Goal: Check status: Check status

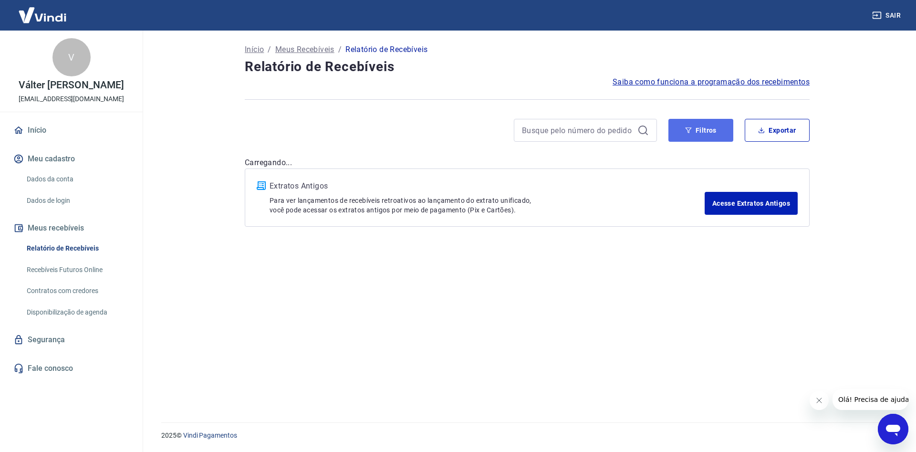
click at [706, 126] on button "Filtros" at bounding box center [701, 130] width 65 height 23
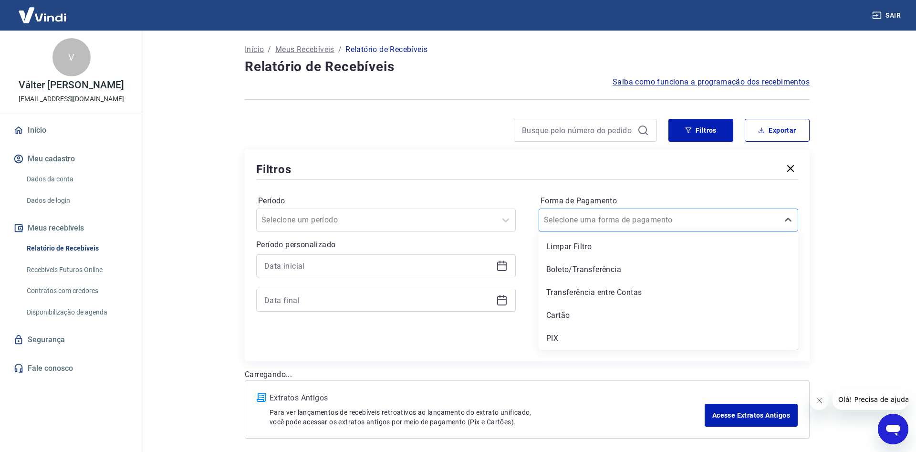
drag, startPoint x: 629, startPoint y: 209, endPoint x: 622, endPoint y: 210, distance: 7.2
click at [628, 212] on div "Selecione uma forma de pagamento" at bounding box center [669, 220] width 260 height 23
click at [555, 338] on div "PIX" at bounding box center [669, 338] width 260 height 19
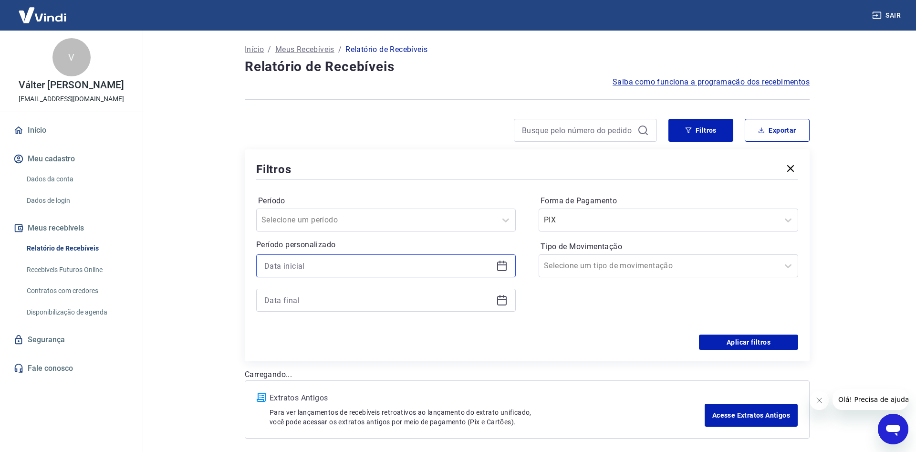
click at [340, 261] on input at bounding box center [378, 266] width 228 height 14
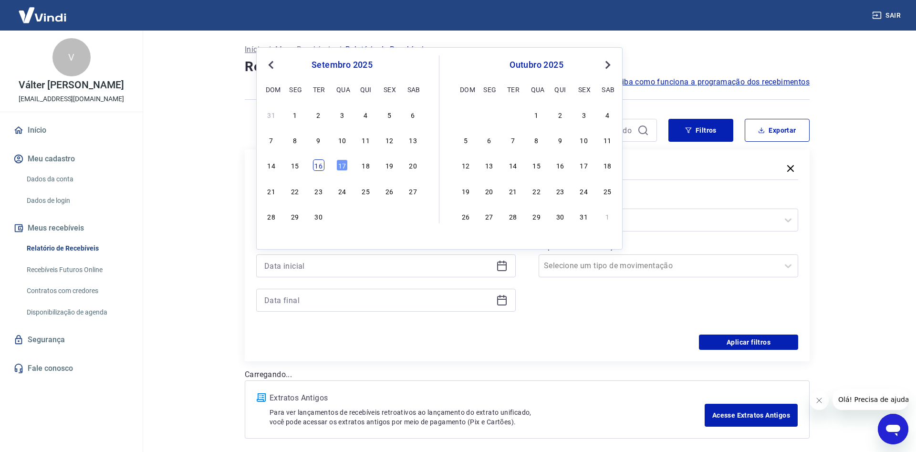
click at [316, 168] on div "16" at bounding box center [318, 164] width 11 height 11
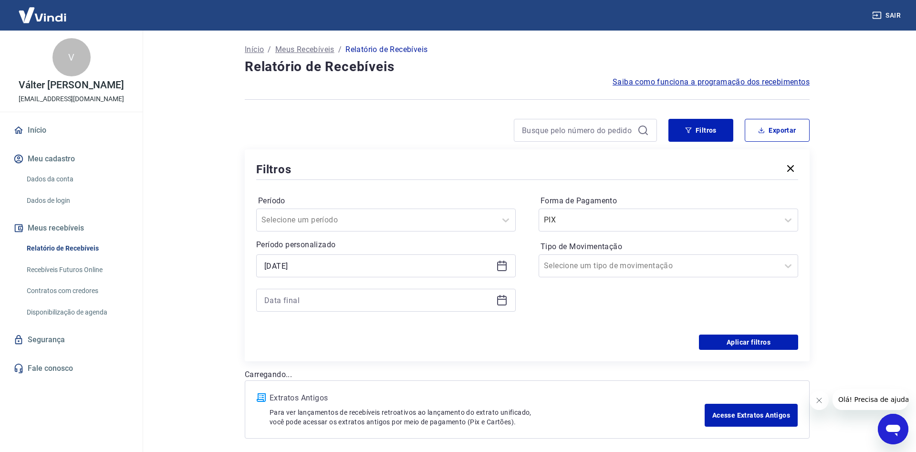
type input "[DATE]"
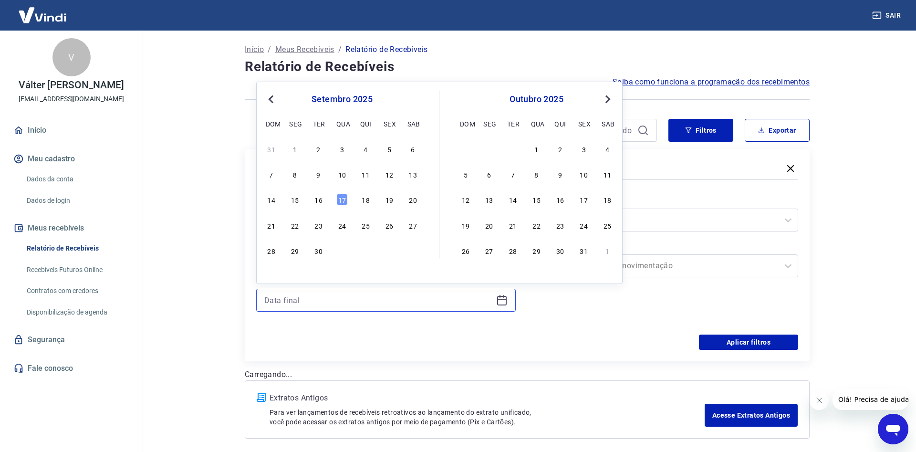
click at [285, 296] on input at bounding box center [378, 300] width 228 height 14
click at [317, 200] on div "16" at bounding box center [318, 199] width 11 height 11
type input "[DATE]"
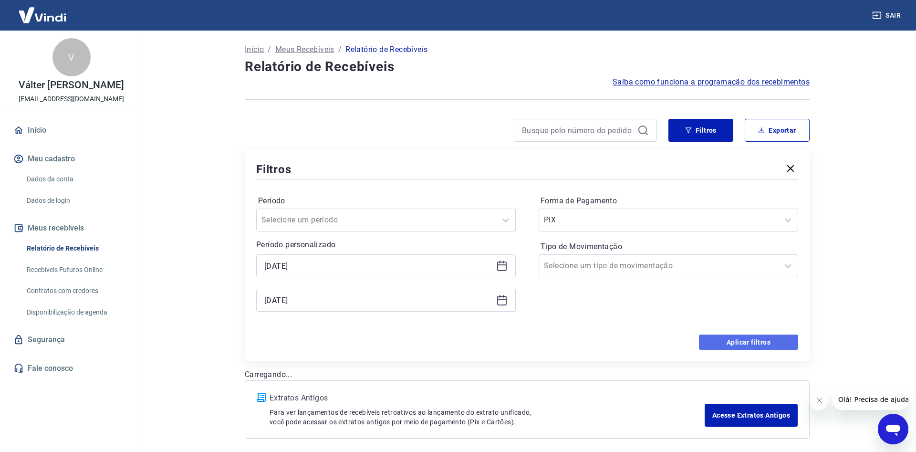
click at [738, 342] on button "Aplicar filtros" at bounding box center [748, 342] width 99 height 15
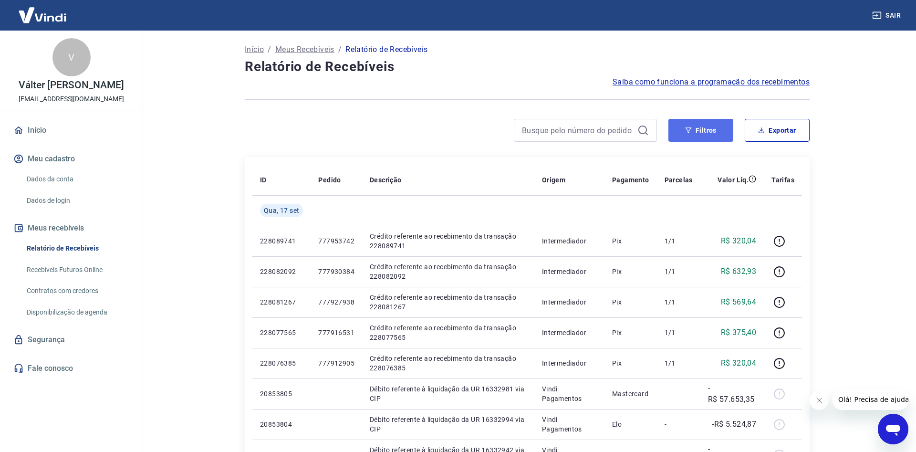
click at [705, 126] on button "Filtros" at bounding box center [701, 130] width 65 height 23
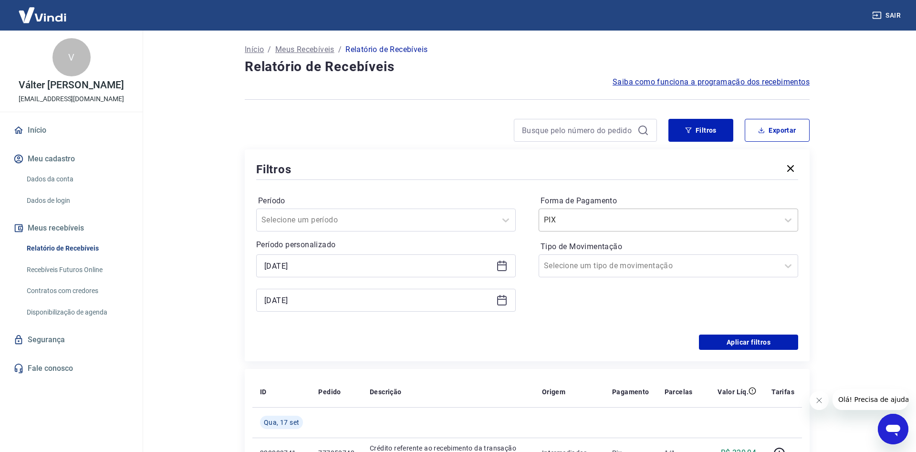
click at [608, 220] on input "Forma de Pagamento" at bounding box center [592, 219] width 96 height 11
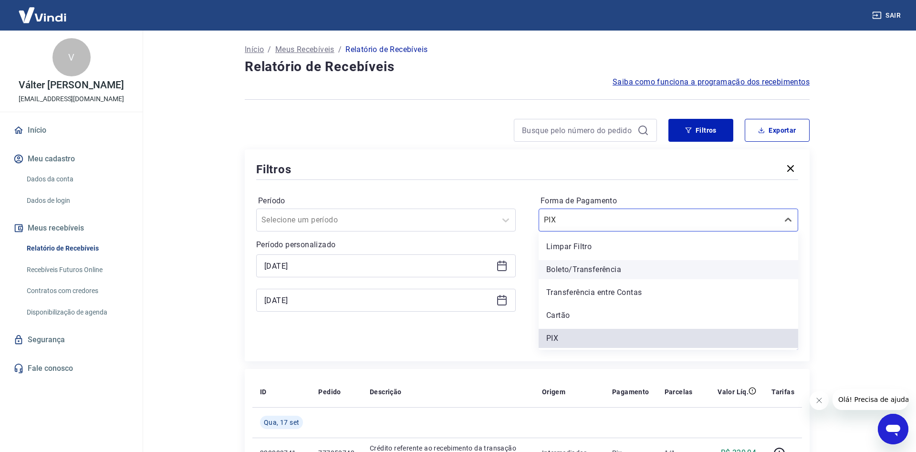
click at [592, 271] on div "Boleto/Transferência" at bounding box center [669, 269] width 260 height 19
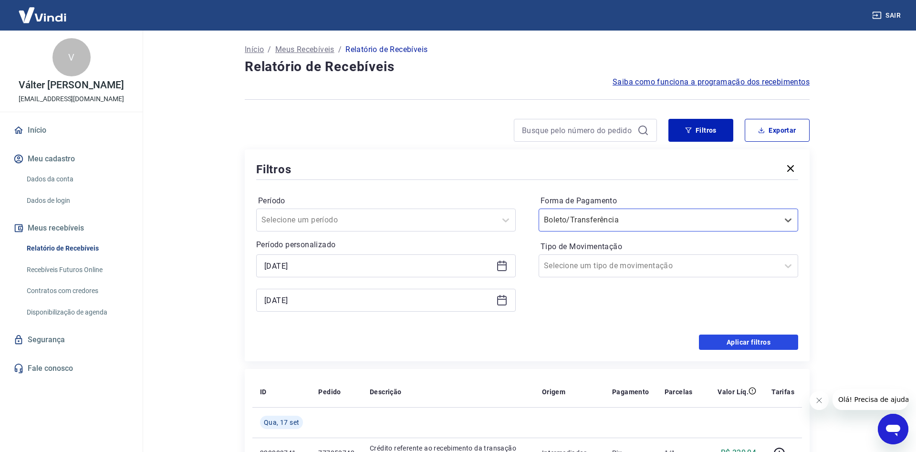
click at [736, 339] on button "Aplicar filtros" at bounding box center [748, 342] width 99 height 15
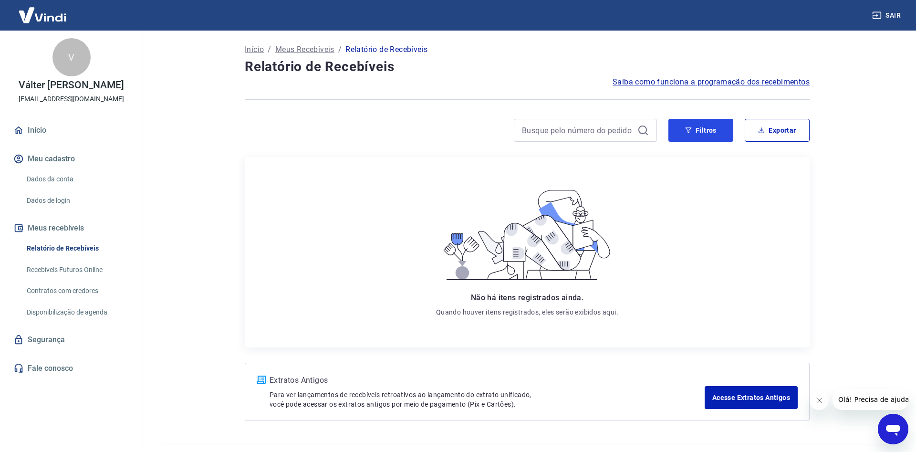
drag, startPoint x: 706, startPoint y: 131, endPoint x: 705, endPoint y: 148, distance: 17.2
click at [706, 130] on button "Filtros" at bounding box center [701, 130] width 65 height 23
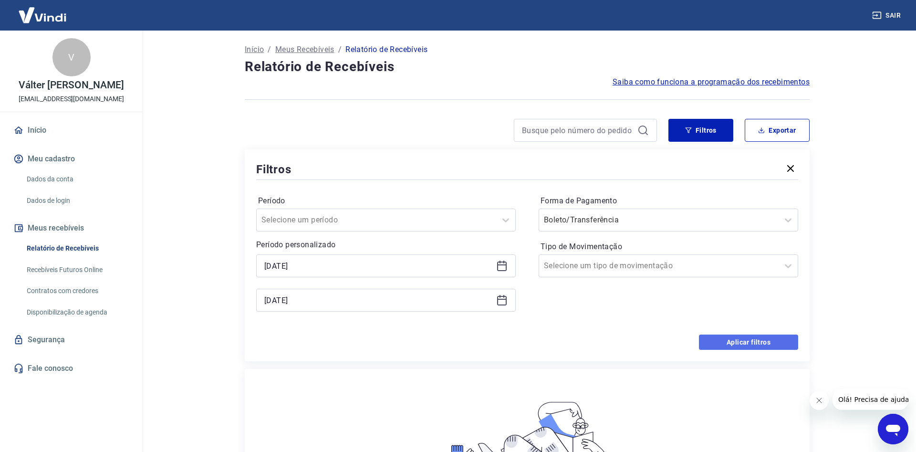
click at [737, 344] on button "Aplicar filtros" at bounding box center [748, 342] width 99 height 15
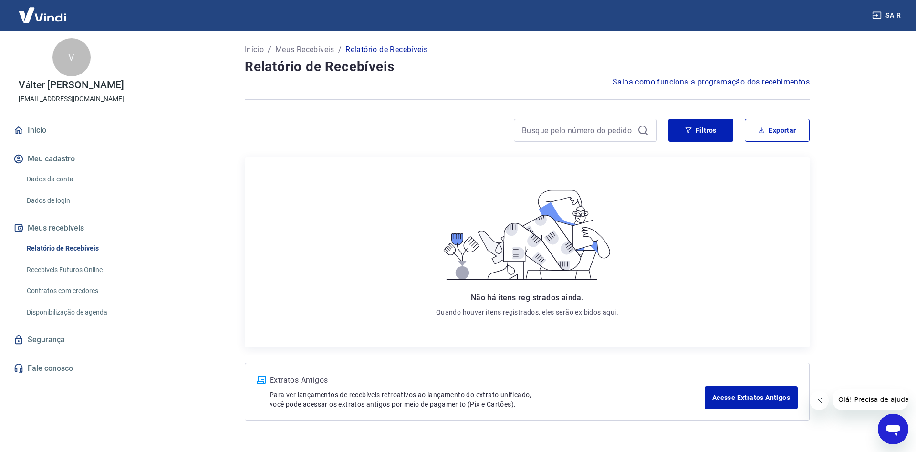
click at [627, 242] on div "Não há itens registrados ainda. Quando houver itens registrados, eles serão exi…" at bounding box center [527, 252] width 220 height 175
click at [698, 132] on button "Filtros" at bounding box center [701, 130] width 65 height 23
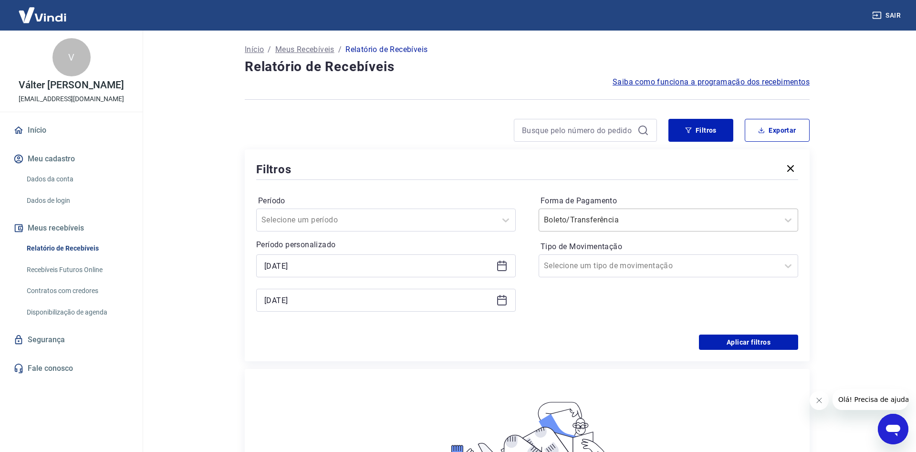
click at [608, 219] on input "Forma de Pagamento" at bounding box center [592, 219] width 96 height 11
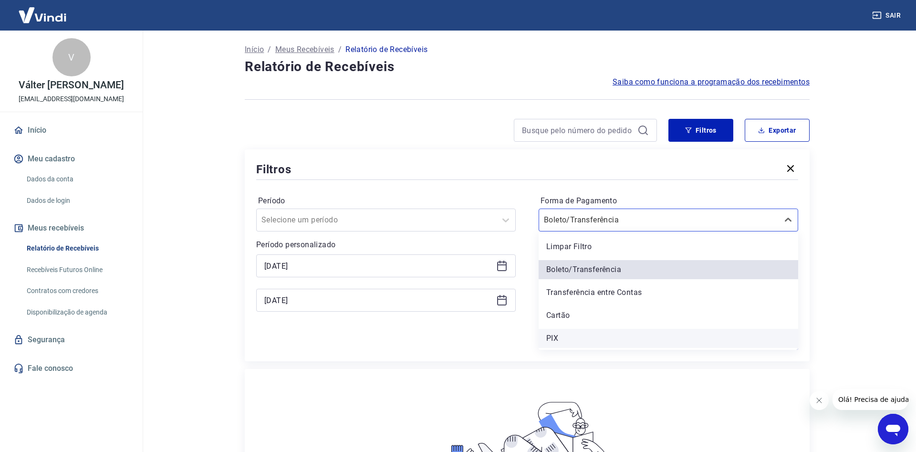
click at [549, 341] on div "PIX" at bounding box center [669, 338] width 260 height 19
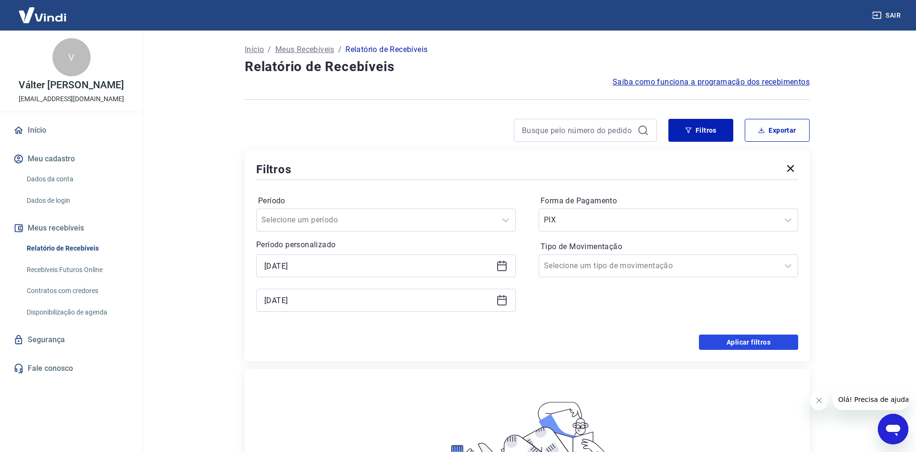
drag, startPoint x: 722, startPoint y: 340, endPoint x: 528, endPoint y: 343, distance: 194.2
click at [722, 340] on button "Aplicar filtros" at bounding box center [748, 342] width 99 height 15
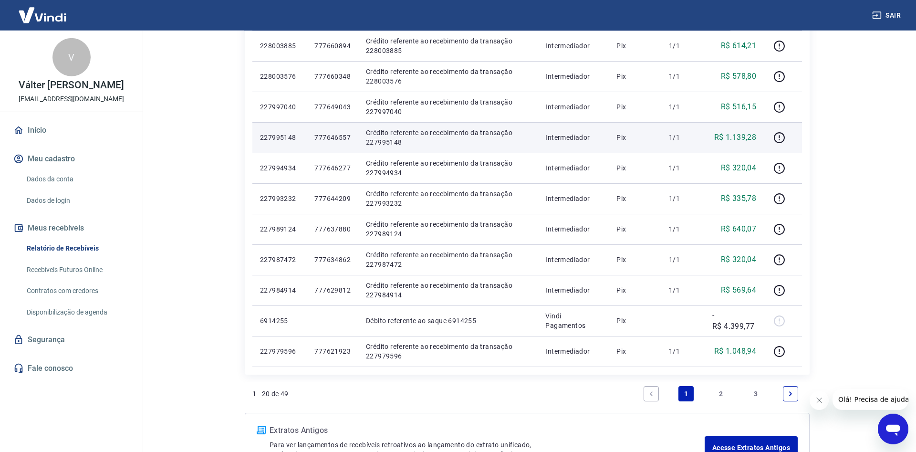
scroll to position [487, 0]
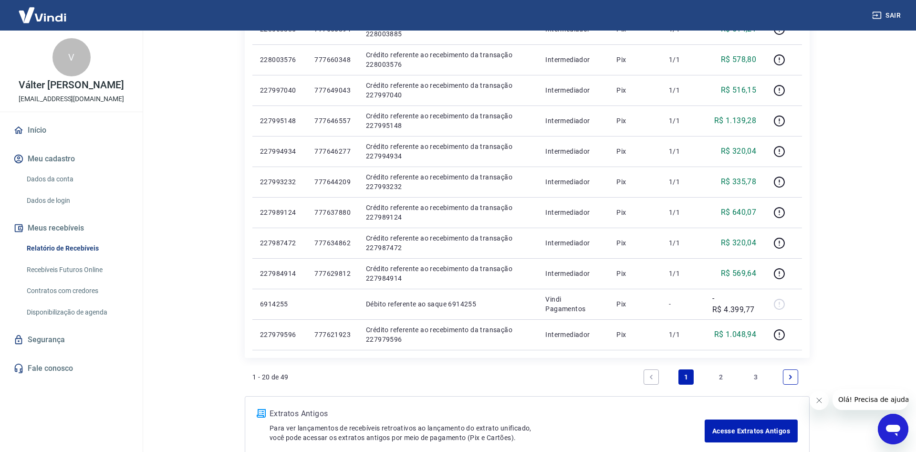
click at [721, 377] on link "2" at bounding box center [720, 376] width 15 height 15
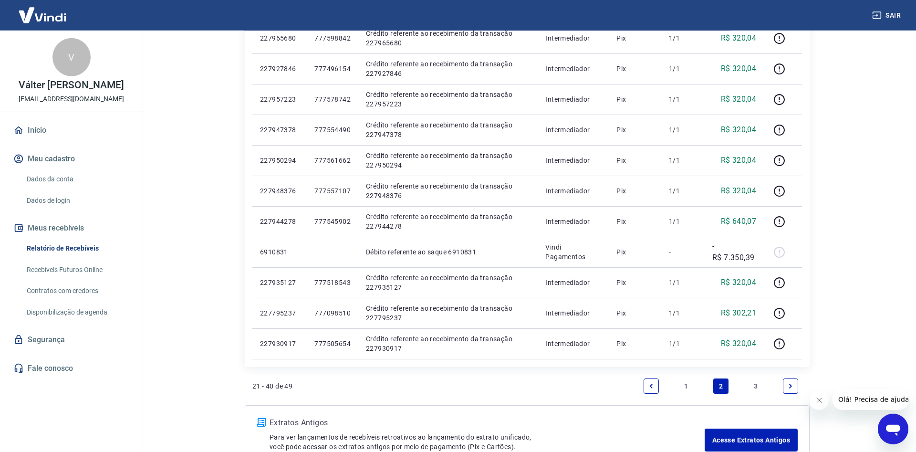
scroll to position [487, 0]
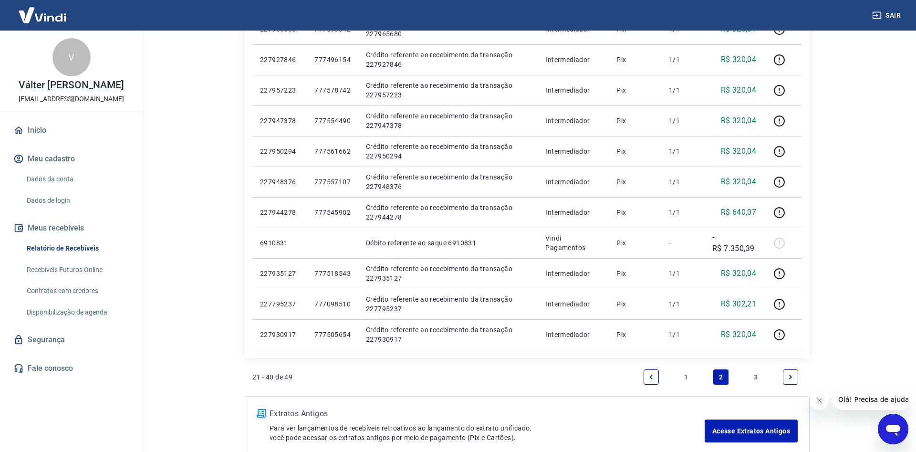
click at [757, 376] on link "3" at bounding box center [755, 376] width 15 height 15
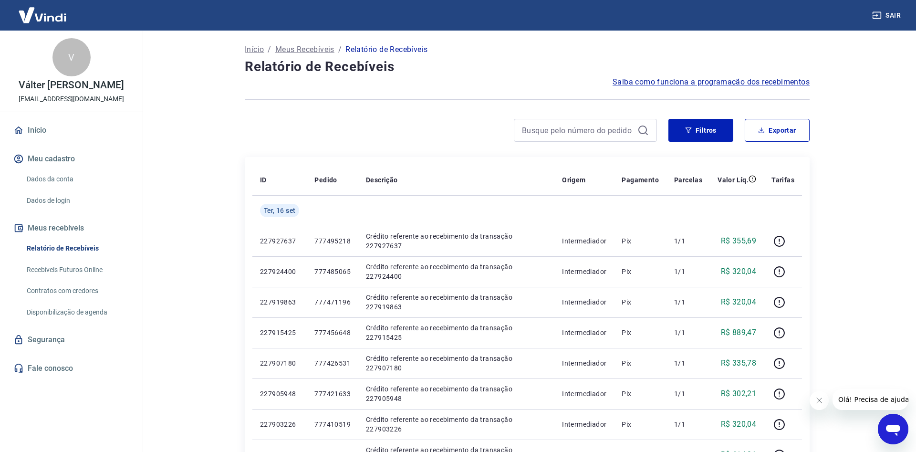
click at [350, 132] on div at bounding box center [451, 130] width 412 height 23
